Goal: Check status: Check status

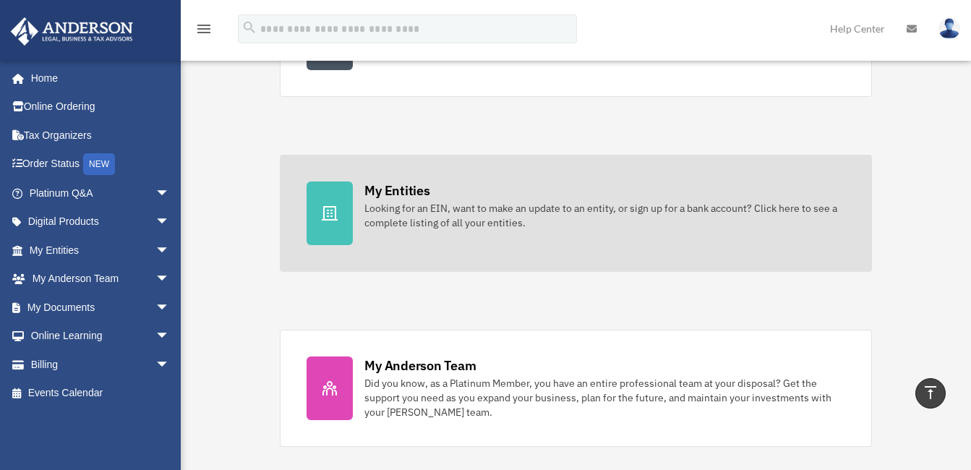
scroll to position [434, 0]
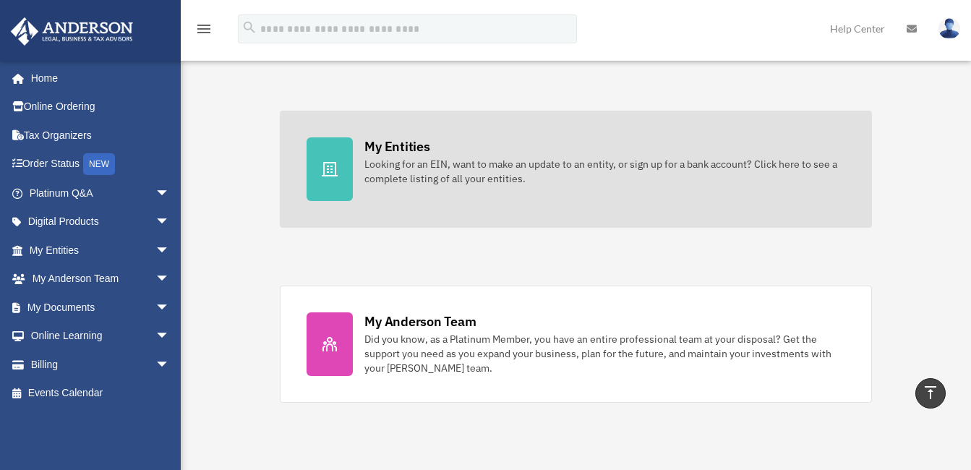
click at [432, 165] on div "Looking for an EIN, want to make an update to an entity, or sign up for a bank …" at bounding box center [604, 171] width 480 height 29
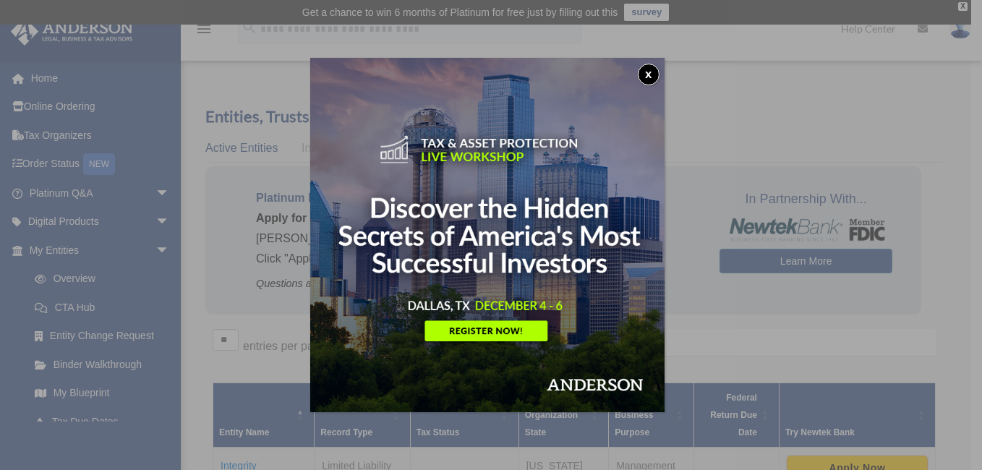
click at [655, 67] on button "x" at bounding box center [649, 75] width 22 height 22
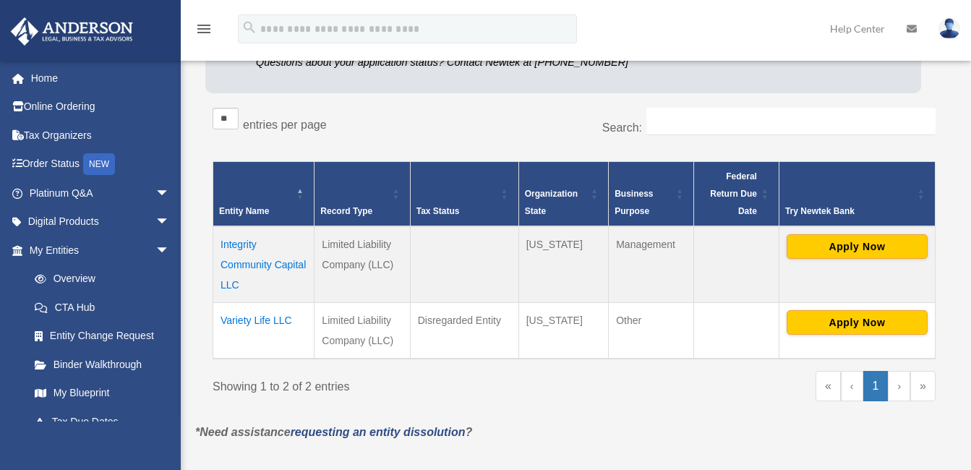
scroll to position [241, 0]
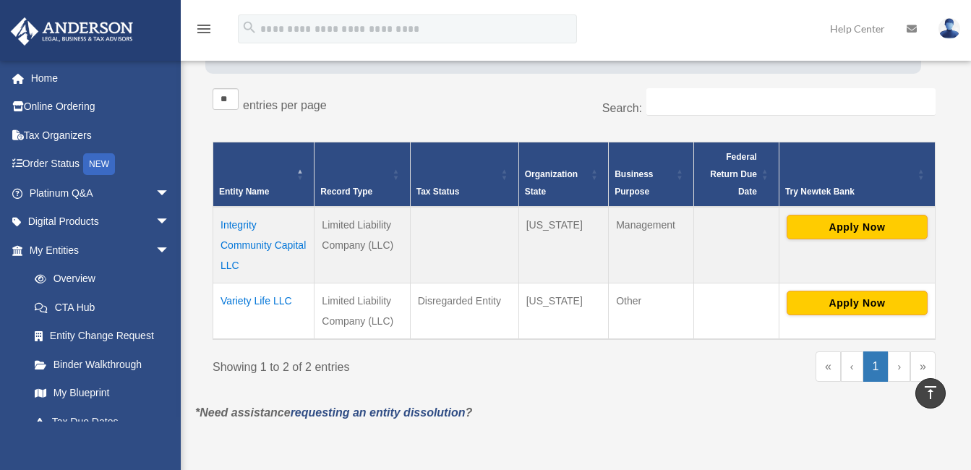
click at [273, 302] on td "Variety Life LLC" at bounding box center [263, 311] width 101 height 56
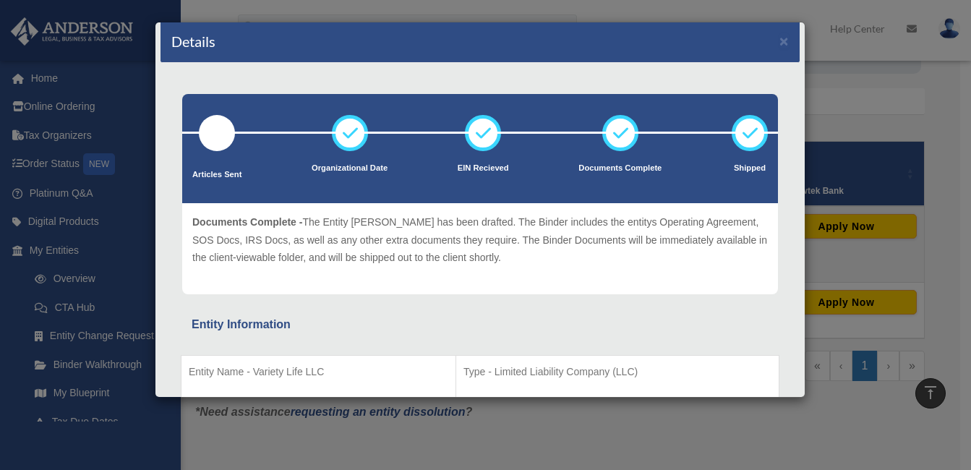
scroll to position [0, 0]
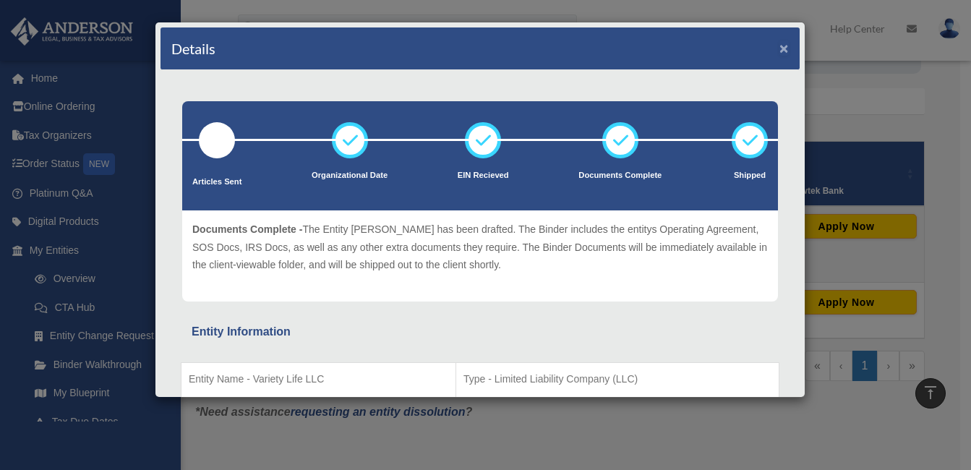
click at [779, 48] on button "×" at bounding box center [783, 47] width 9 height 15
